Goal: Task Accomplishment & Management: Use online tool/utility

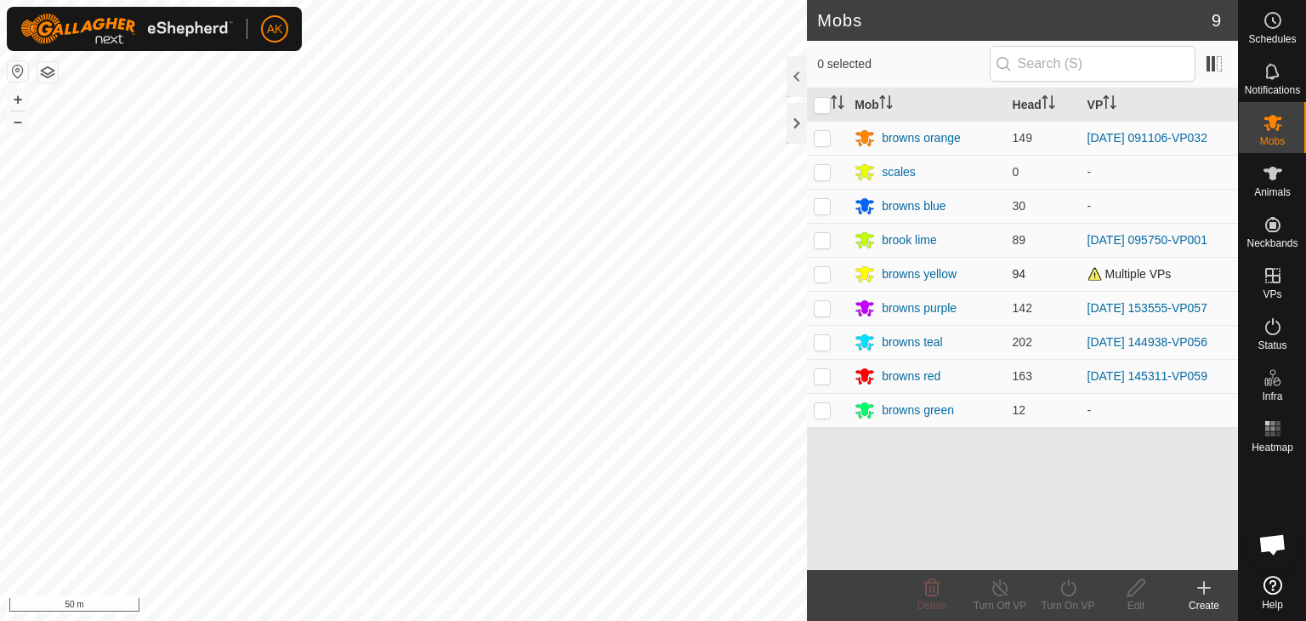
click at [821, 270] on p-checkbox at bounding box center [822, 274] width 17 height 14
checkbox input "true"
click at [1067, 588] on icon at bounding box center [1068, 587] width 21 height 20
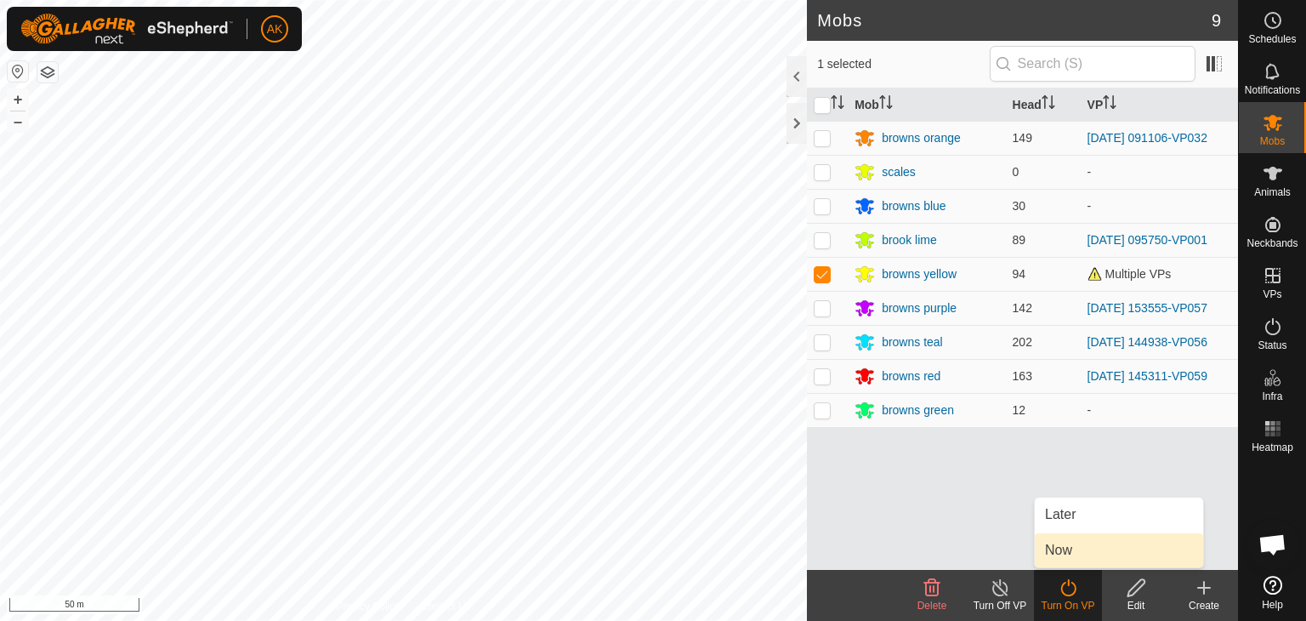
click at [1065, 551] on link "Now" at bounding box center [1119, 550] width 168 height 34
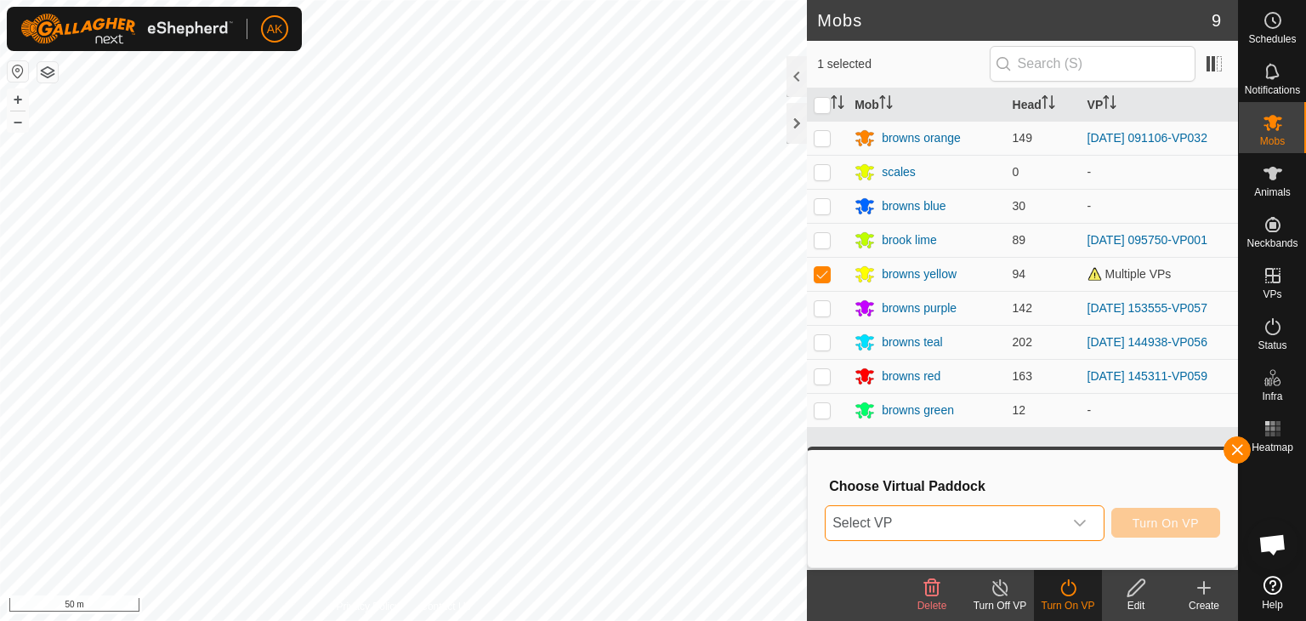
click at [993, 518] on span "Select VP" at bounding box center [944, 523] width 237 height 34
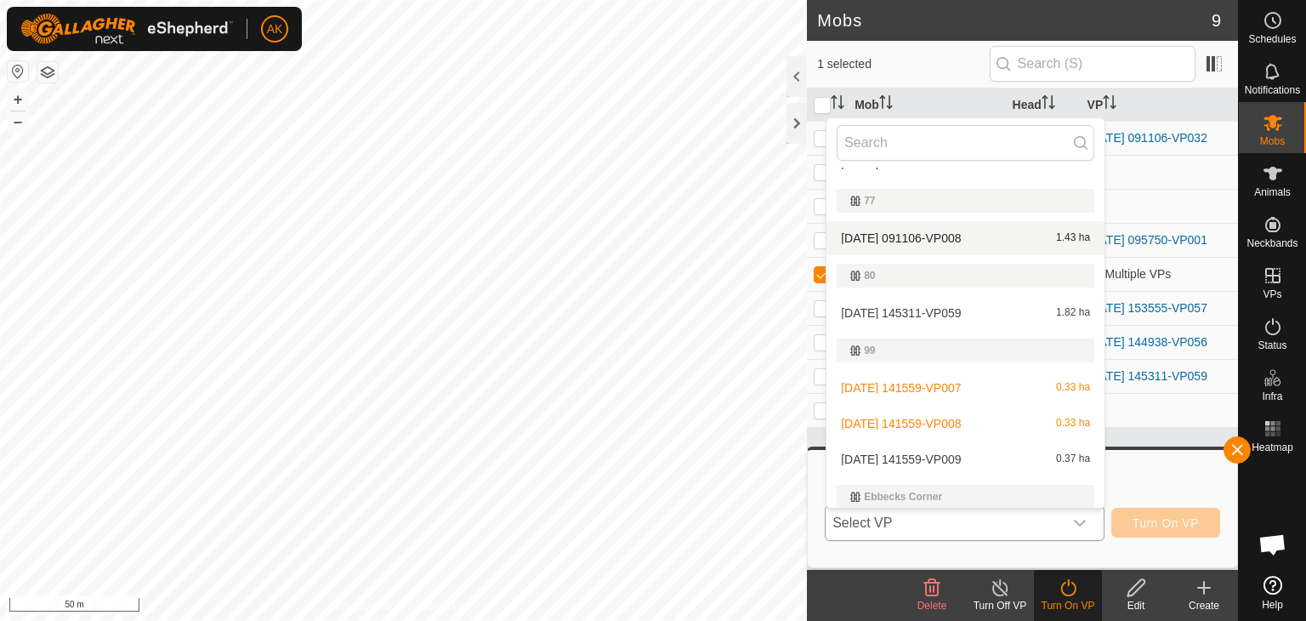
scroll to position [253, 0]
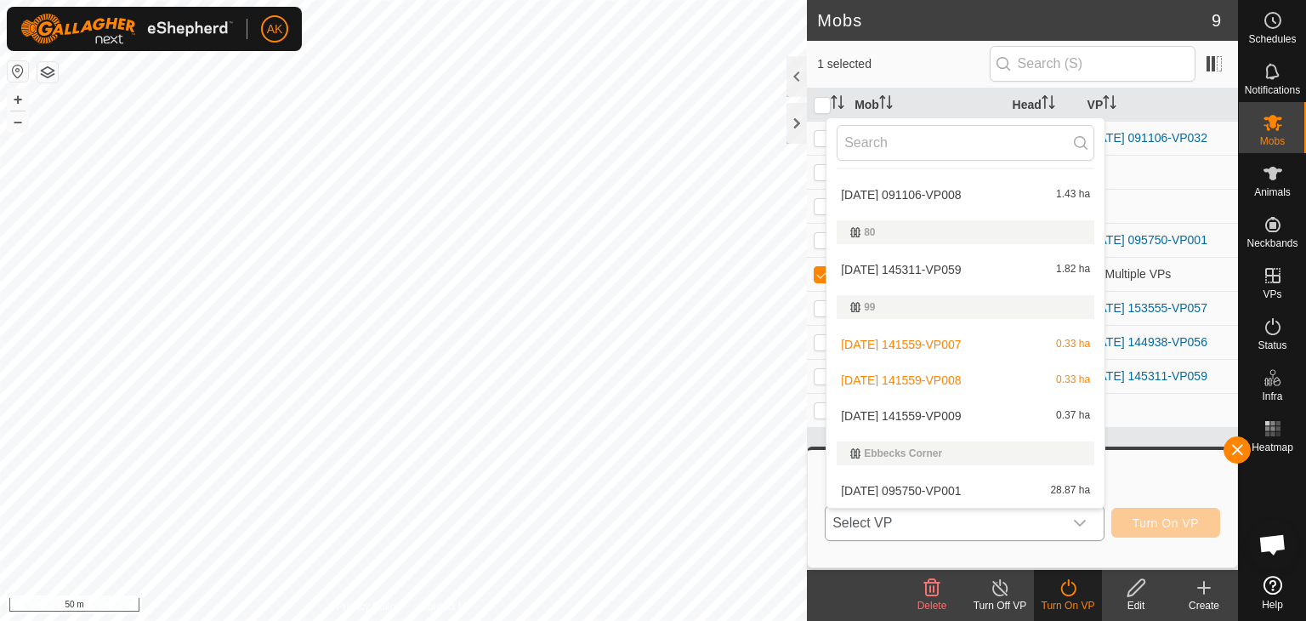
click at [942, 382] on li "[DATE] 141559-VP008 0.33 ha" at bounding box center [966, 380] width 278 height 34
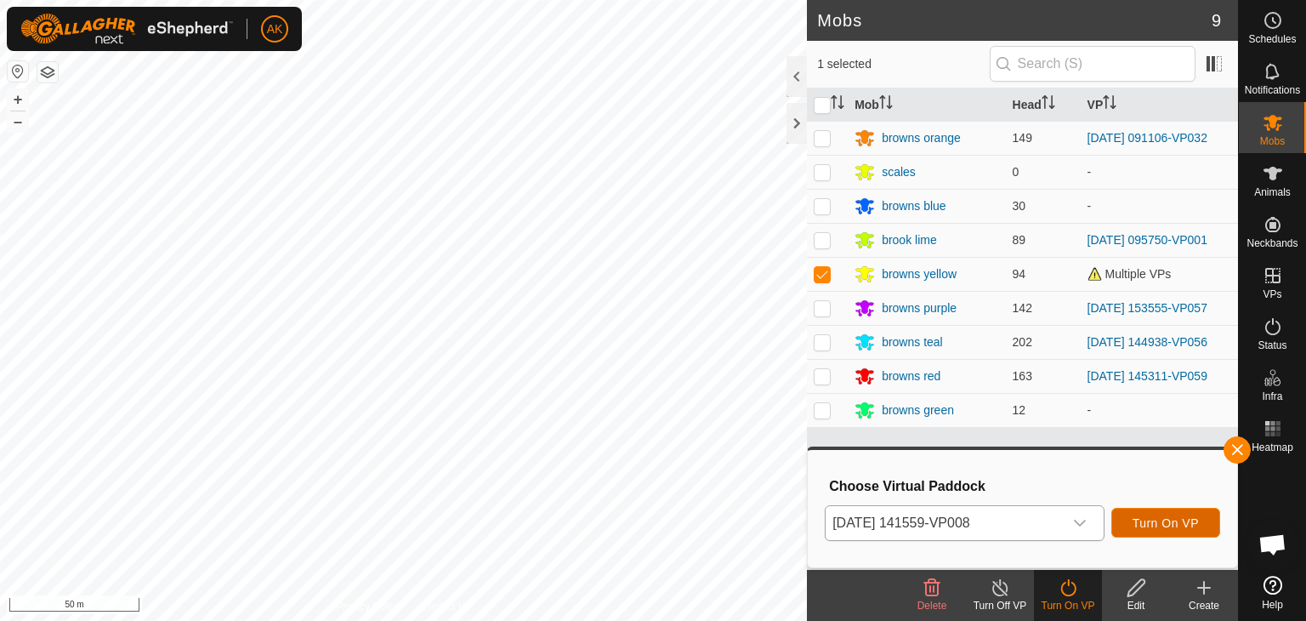
click at [1167, 519] on span "Turn On VP" at bounding box center [1166, 523] width 66 height 14
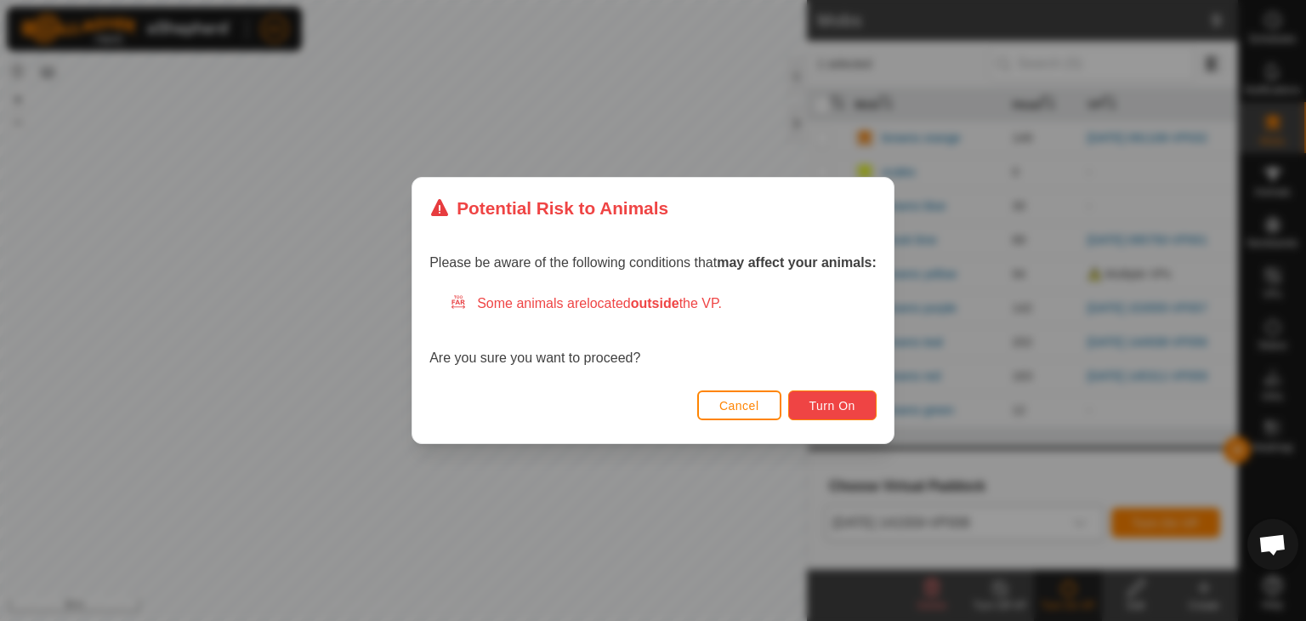
click at [835, 399] on span "Turn On" at bounding box center [833, 406] width 46 height 14
